Goal: Information Seeking & Learning: Learn about a topic

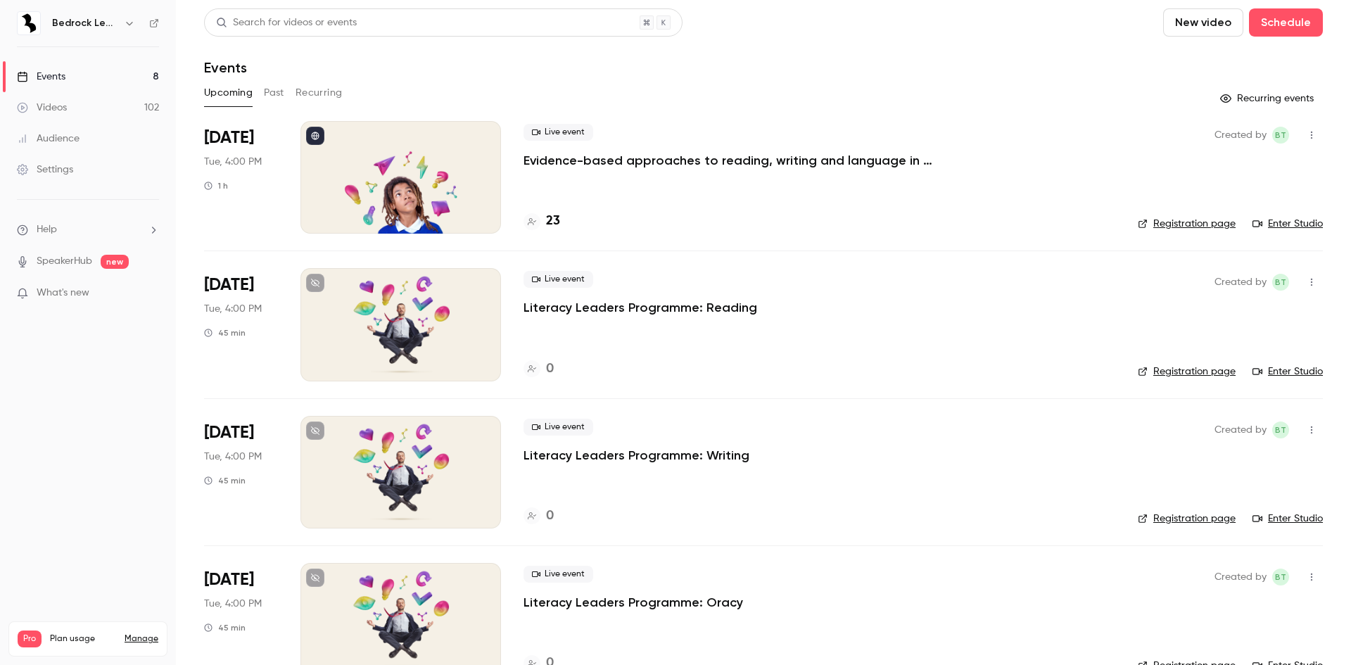
click at [108, 118] on link "Videos 102" at bounding box center [88, 107] width 176 height 31
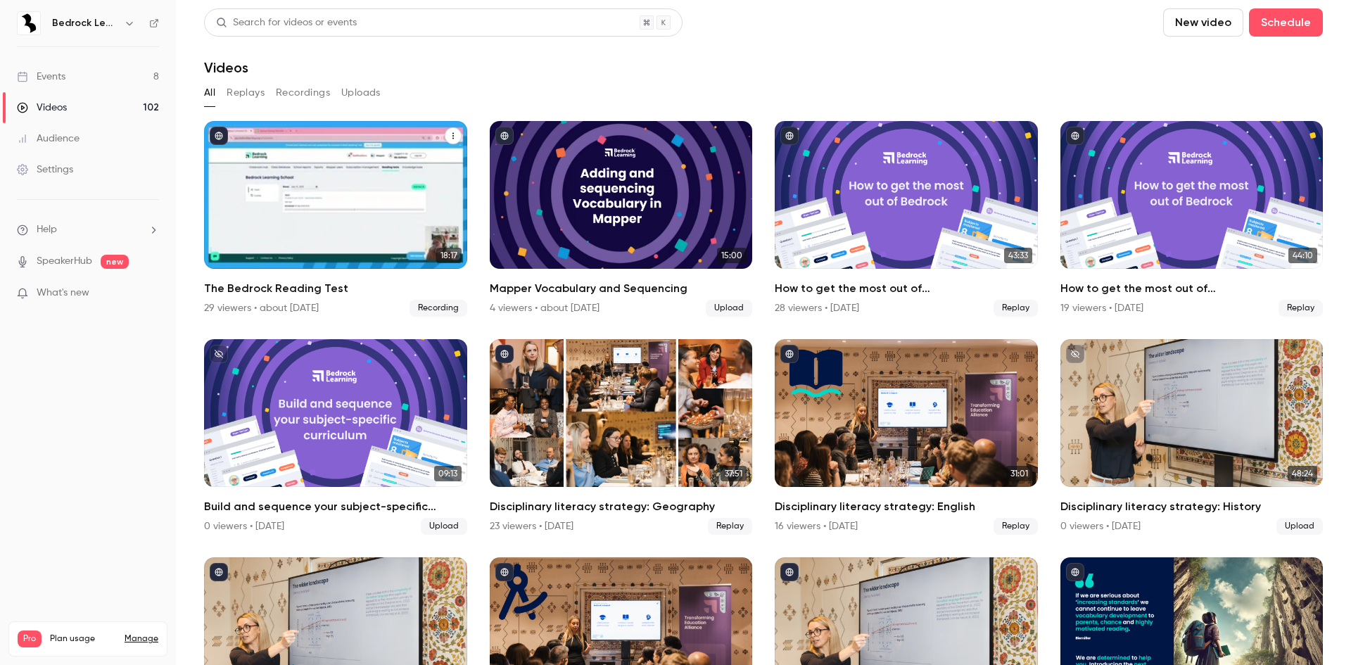
click at [337, 285] on h2 "The Bedrock Reading Test" at bounding box center [335, 288] width 263 height 17
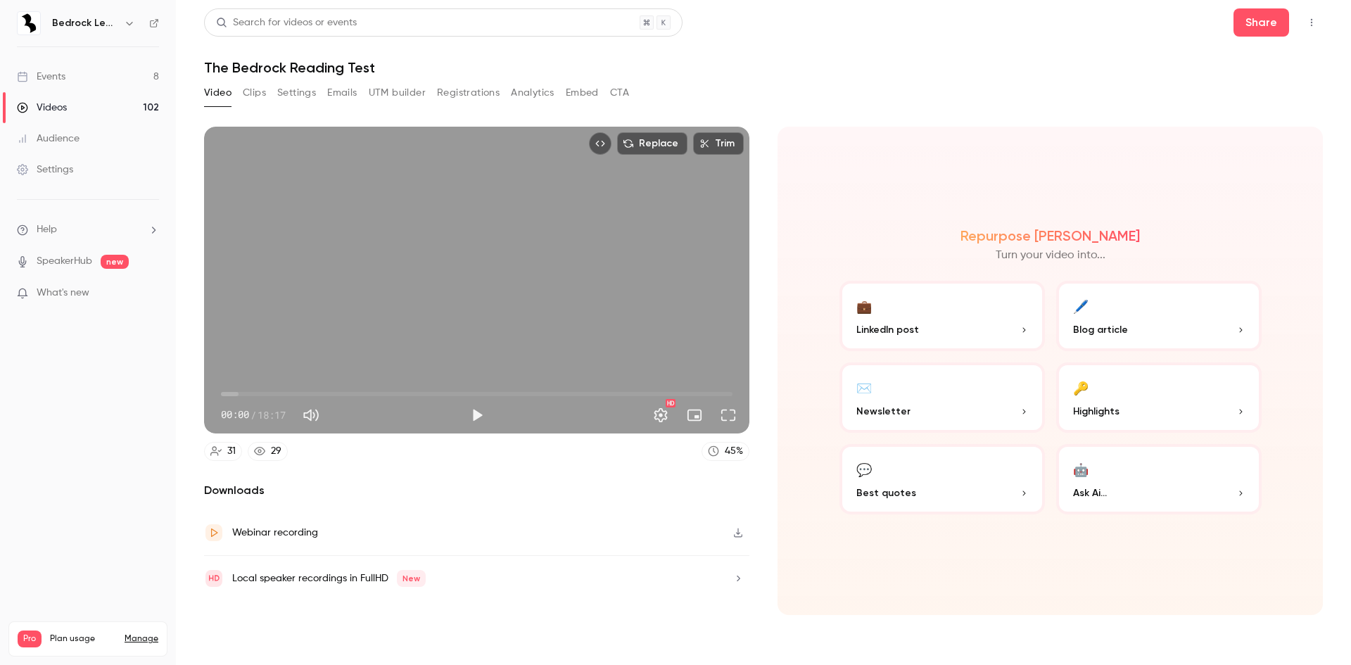
click at [477, 83] on button "Registrations" at bounding box center [468, 93] width 63 height 23
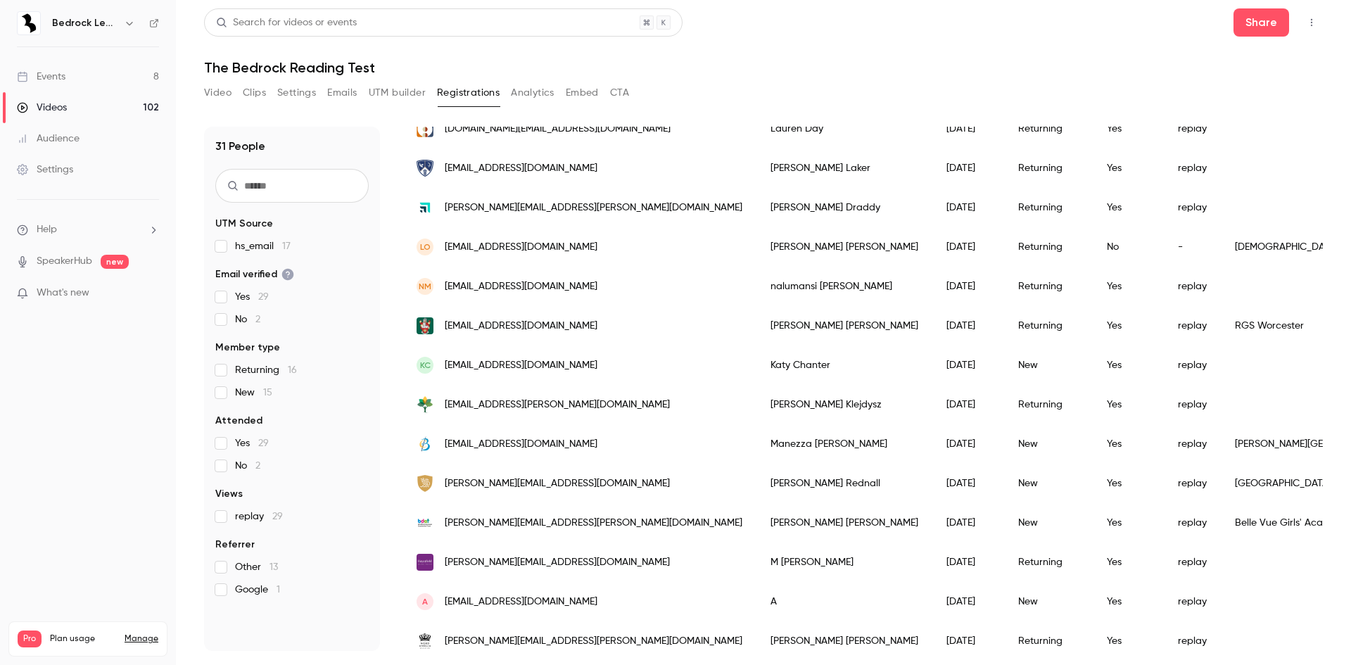
scroll to position [282, 0]
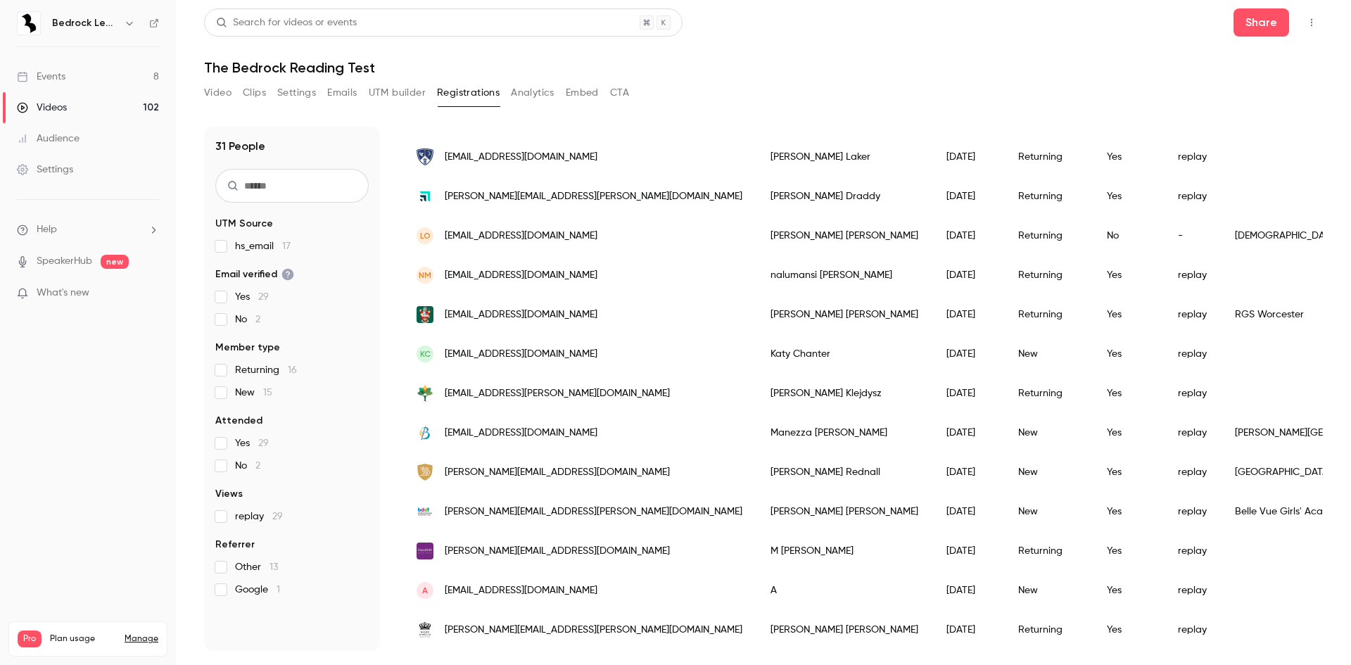
click at [639, 510] on div "[PERSON_NAME][EMAIL_ADDRESS][PERSON_NAME][DOMAIN_NAME]" at bounding box center [580, 511] width 354 height 39
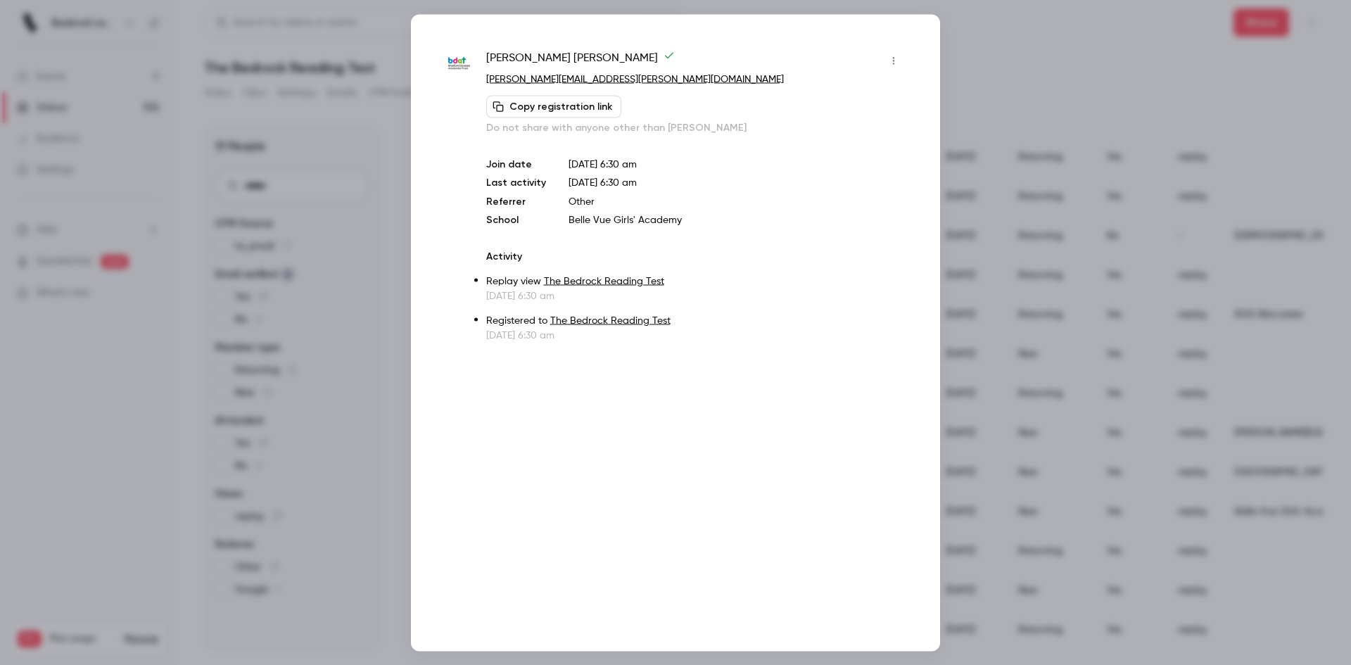
click at [1108, 54] on div at bounding box center [675, 332] width 1351 height 665
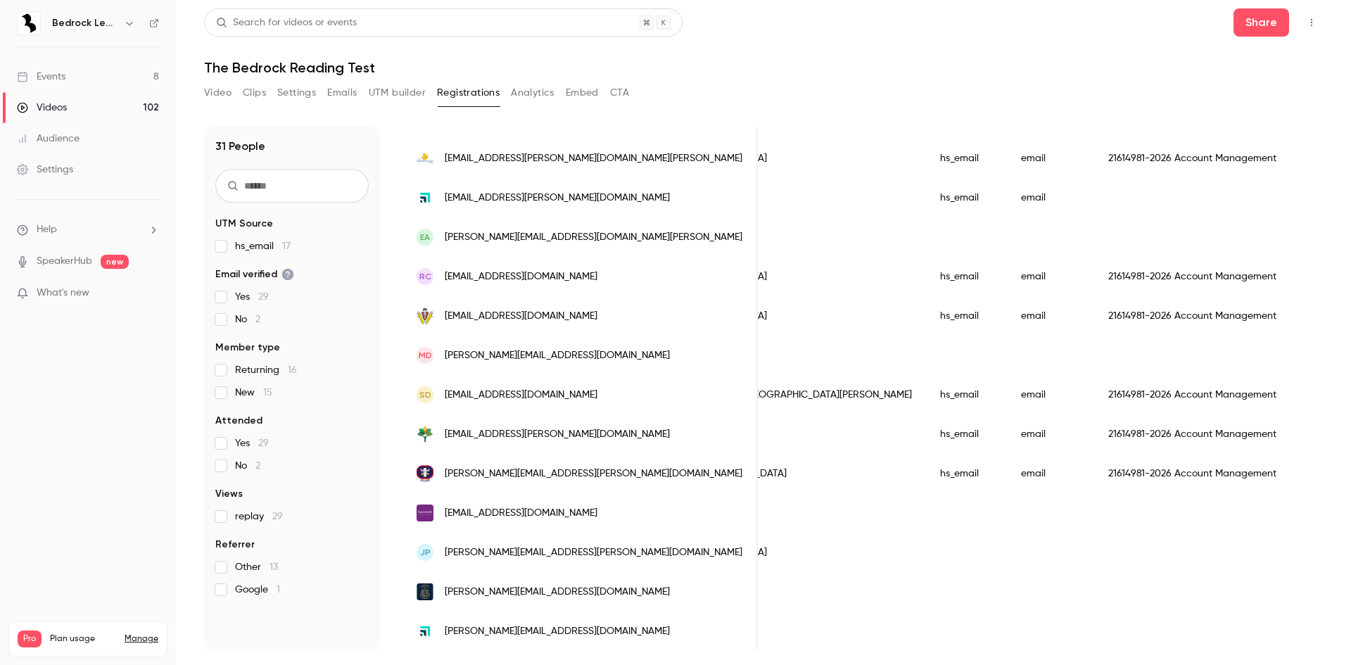
scroll to position [0, 569]
click at [225, 98] on button "Video" at bounding box center [217, 93] width 27 height 23
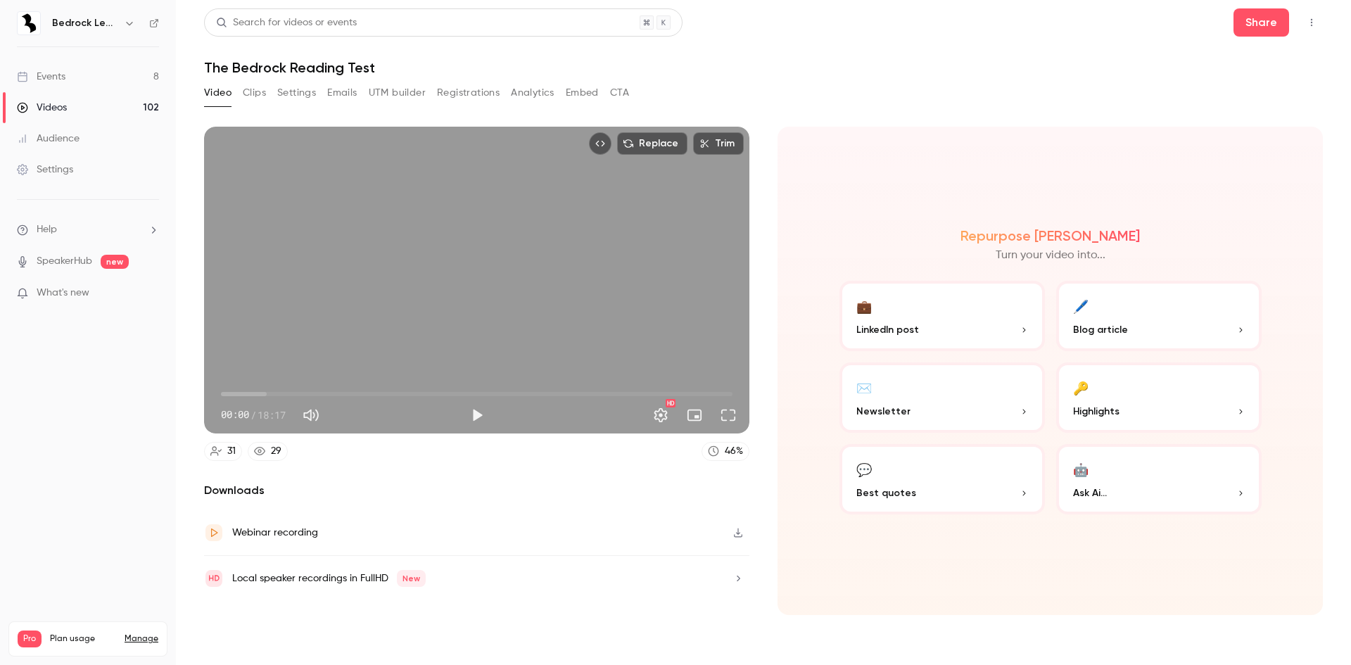
click at [513, 96] on button "Analytics" at bounding box center [533, 93] width 44 height 23
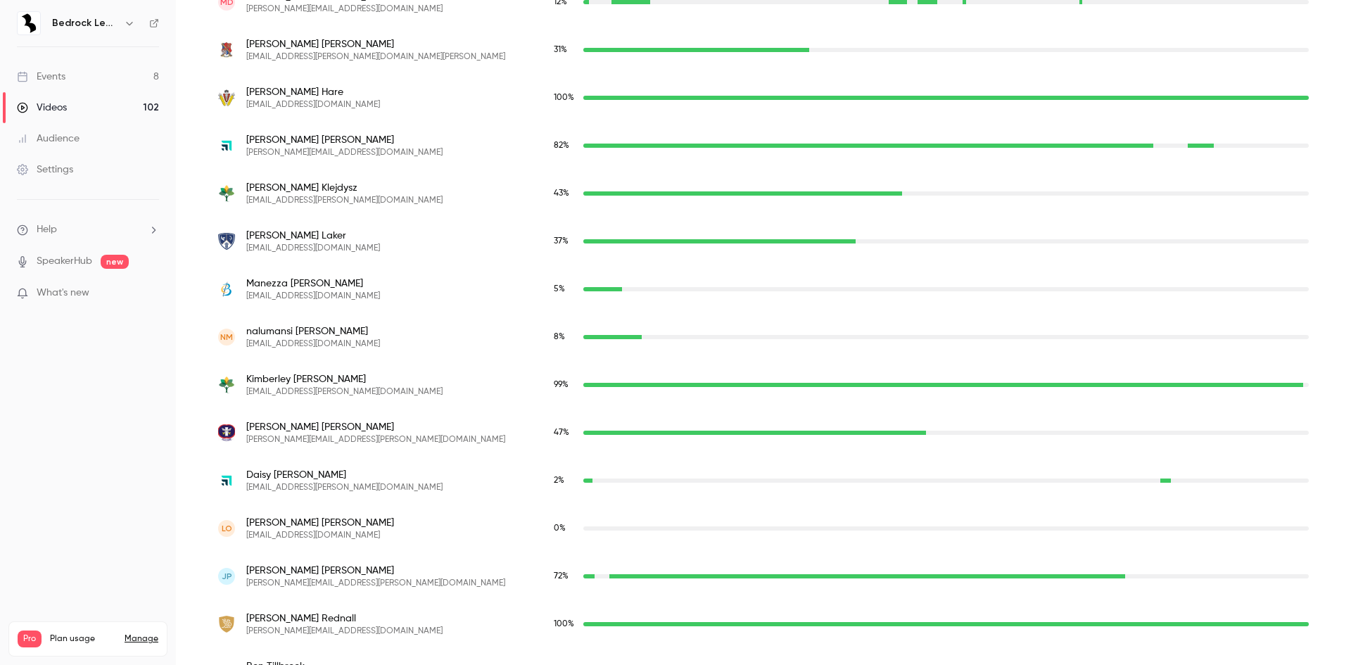
scroll to position [1404, 0]
